Goal: Information Seeking & Learning: Learn about a topic

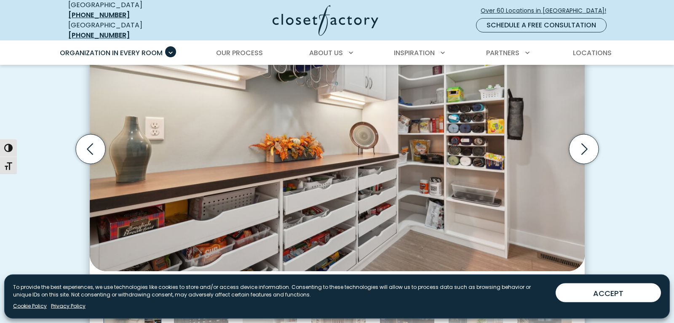
scroll to position [419, 0]
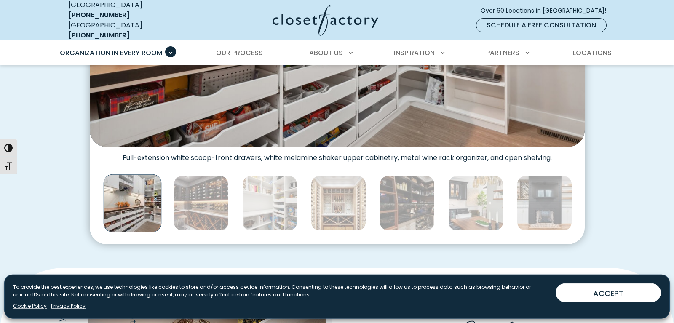
click at [127, 192] on img "Thumbnail Gallery" at bounding box center [132, 203] width 58 height 58
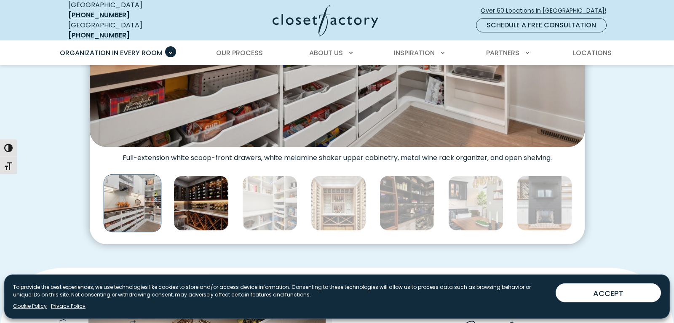
click at [211, 192] on img "Thumbnail Gallery" at bounding box center [200, 203] width 55 height 55
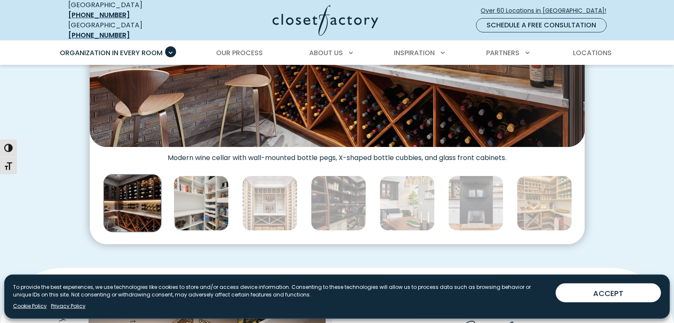
click at [208, 195] on img "Thumbnail Gallery" at bounding box center [200, 203] width 55 height 55
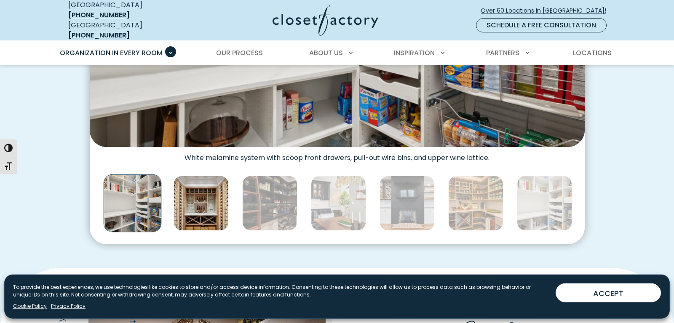
click at [211, 194] on img "Thumbnail Gallery" at bounding box center [200, 203] width 55 height 55
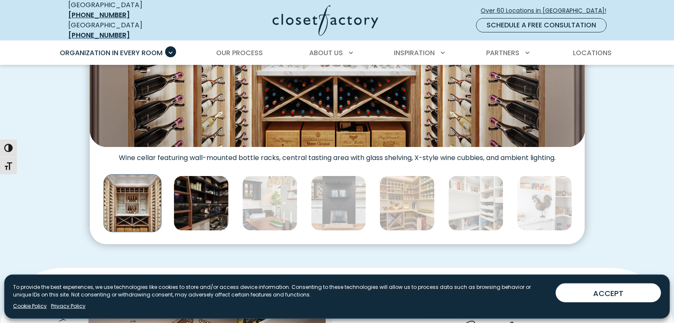
click at [215, 193] on img "Thumbnail Gallery" at bounding box center [200, 203] width 55 height 55
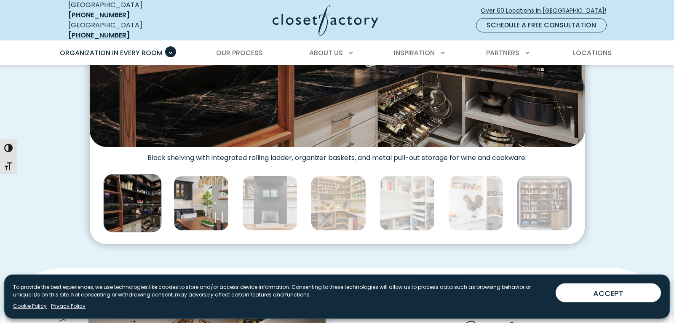
click at [219, 192] on img "Thumbnail Gallery" at bounding box center [200, 203] width 55 height 55
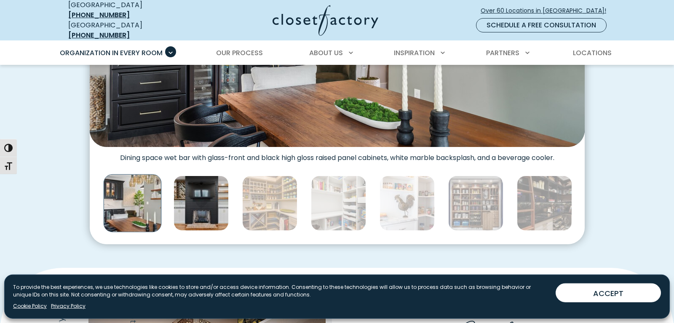
click at [212, 195] on img "Thumbnail Gallery" at bounding box center [200, 203] width 55 height 55
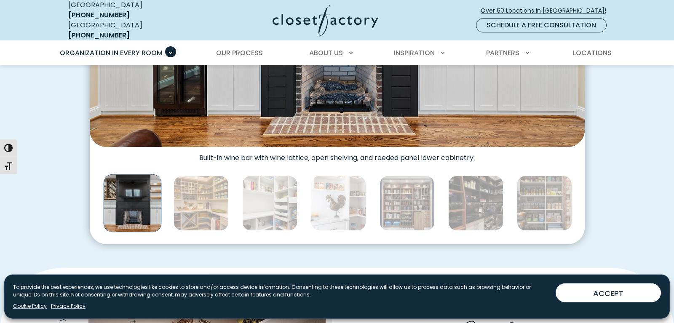
click at [212, 195] on img "Thumbnail Gallery" at bounding box center [200, 203] width 55 height 55
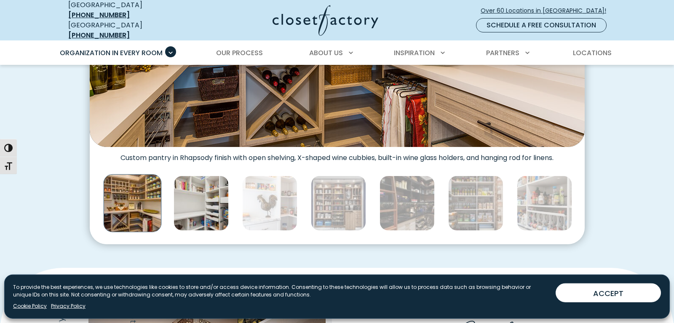
click at [210, 195] on img "Thumbnail Gallery" at bounding box center [200, 203] width 55 height 55
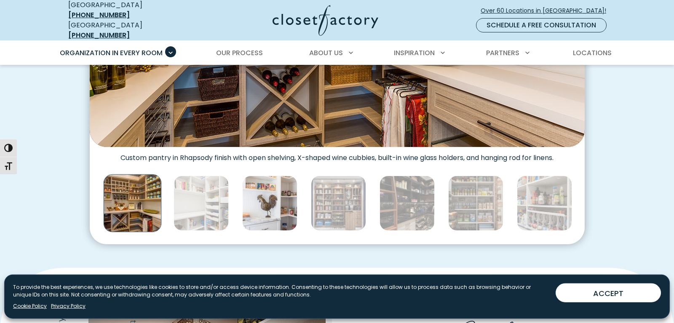
click at [254, 200] on img "Thumbnail Gallery" at bounding box center [269, 203] width 55 height 55
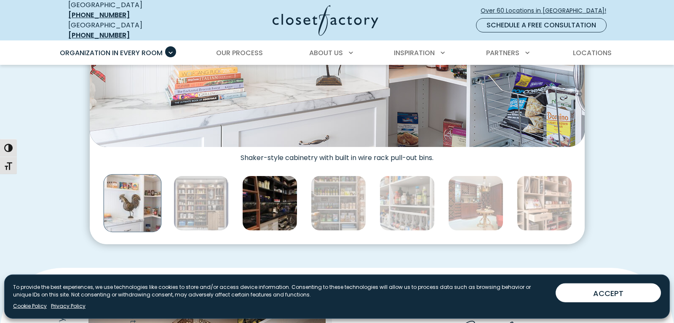
click at [277, 201] on img "Thumbnail Gallery" at bounding box center [269, 203] width 55 height 55
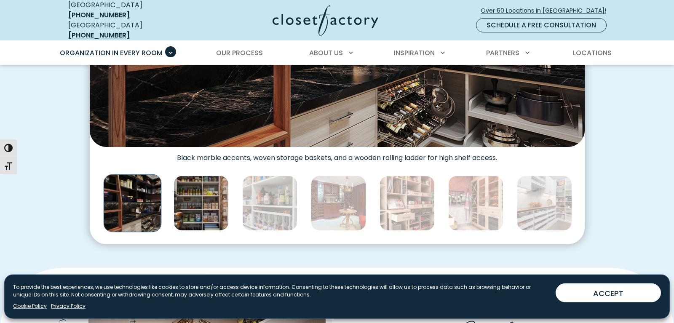
click at [209, 195] on img "Thumbnail Gallery" at bounding box center [200, 203] width 55 height 55
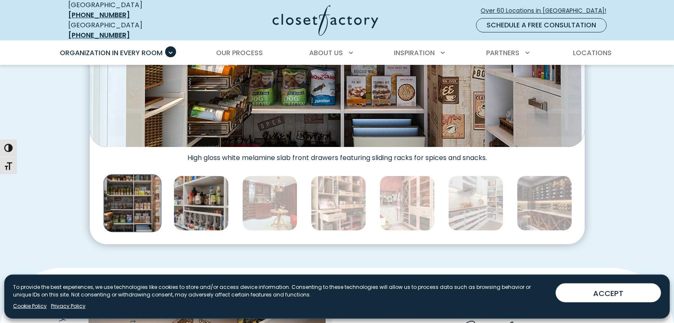
click at [198, 203] on img "Thumbnail Gallery" at bounding box center [200, 203] width 55 height 55
